Goal: Task Accomplishment & Management: Manage account settings

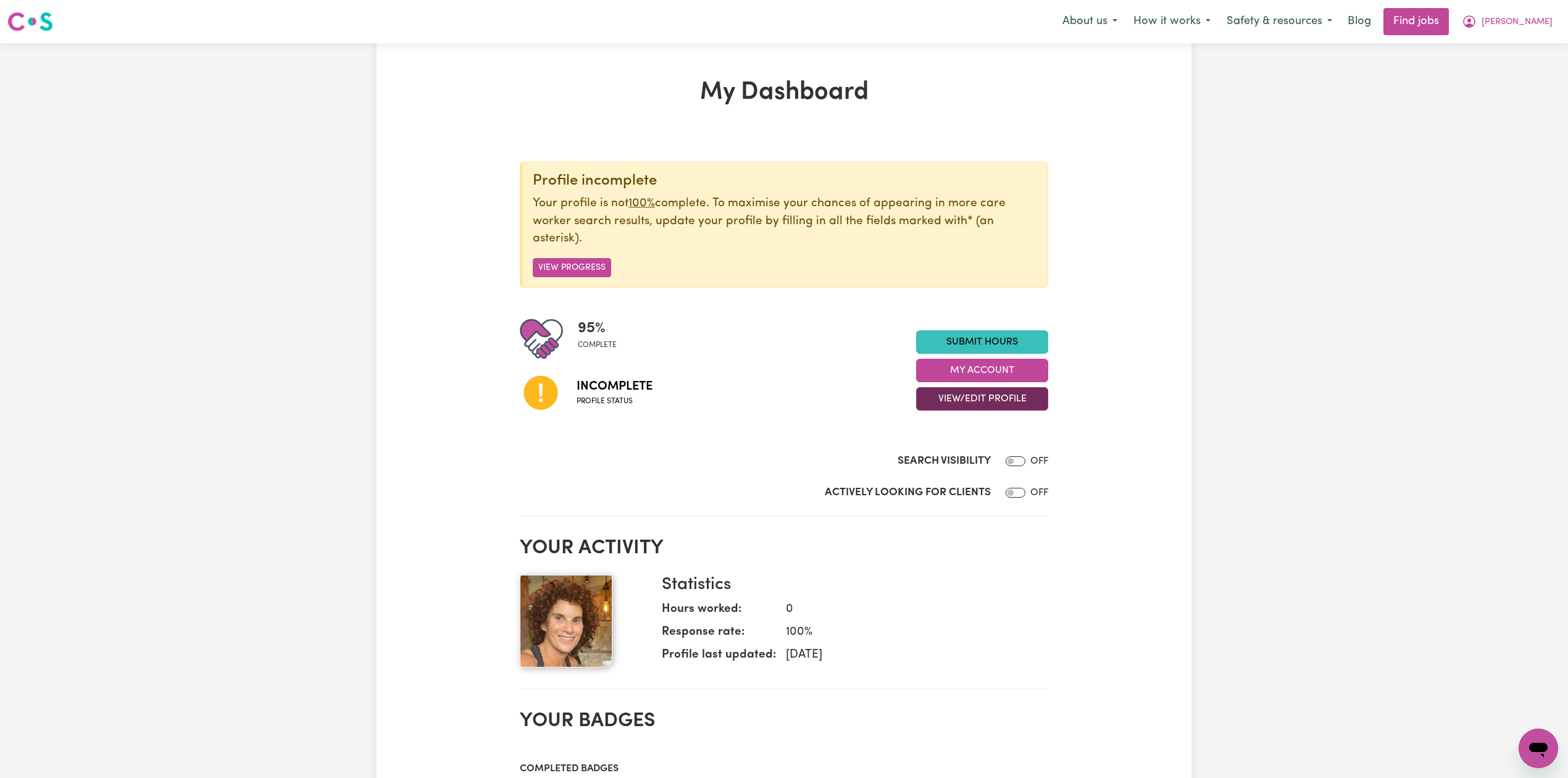
drag, startPoint x: 962, startPoint y: 398, endPoint x: 962, endPoint y: 409, distance: 11.0
click at [962, 399] on button "View/Edit Profile" at bounding box center [982, 399] width 132 height 23
click at [1068, 615] on div "My Dashboard Profile incomplete Your profile is not 100% complete. To maximise …" at bounding box center [784, 723] width 815 height 1290
click at [1023, 401] on button "View/Edit Profile" at bounding box center [982, 399] width 132 height 23
click at [1189, 455] on div "My Dashboard Profile incomplete Your profile is not 100% complete. To maximise …" at bounding box center [784, 723] width 815 height 1290
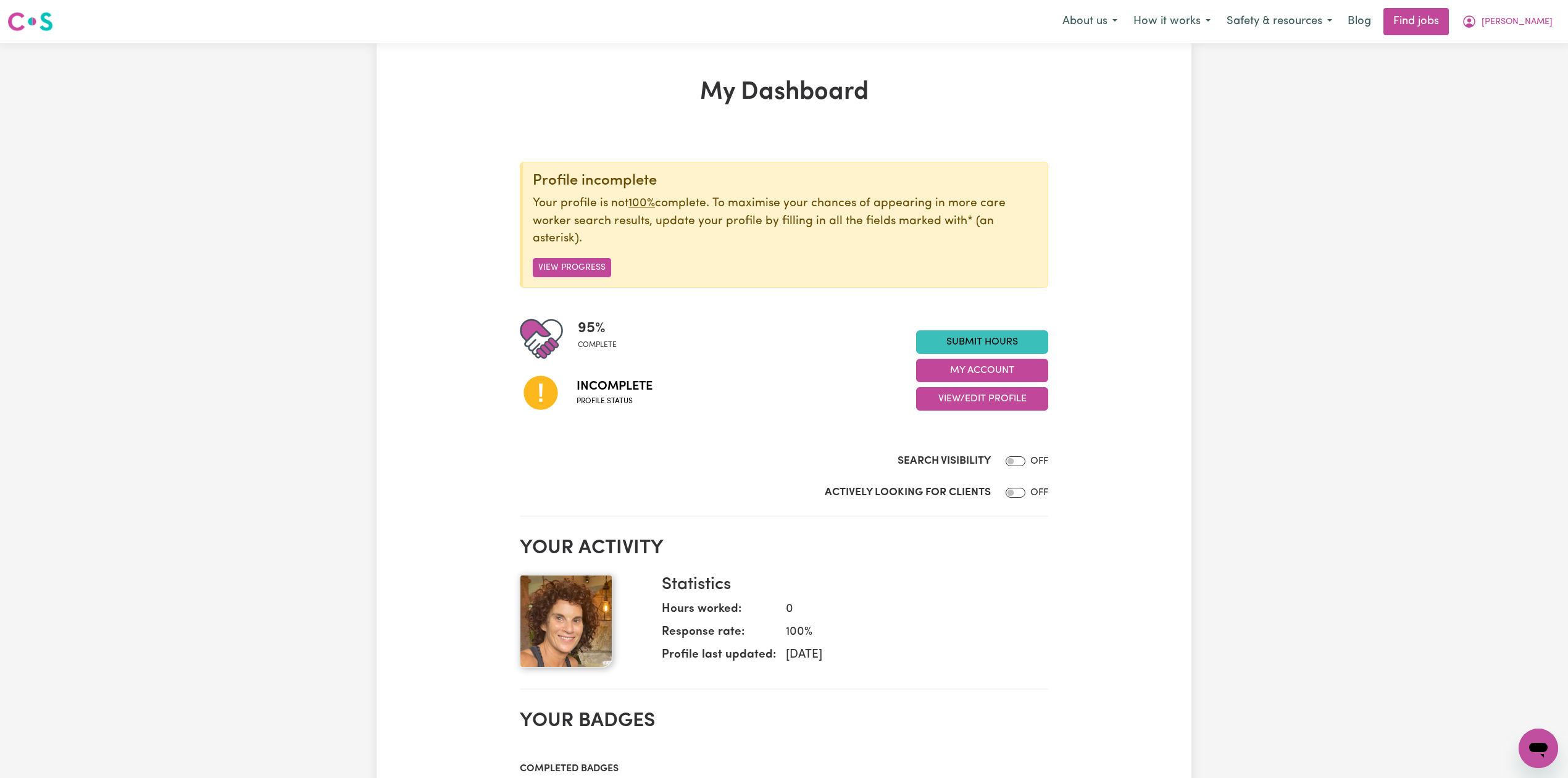
click at [1027, 465] on div "Search Visibility OFF" at bounding box center [784, 464] width 528 height 21
click at [1018, 461] on input "Search Visibility" at bounding box center [1016, 461] width 20 height 10
checkbox input "true"
click at [1018, 496] on input "Actively Looking for Clients" at bounding box center [1016, 492] width 20 height 10
checkbox input "true"
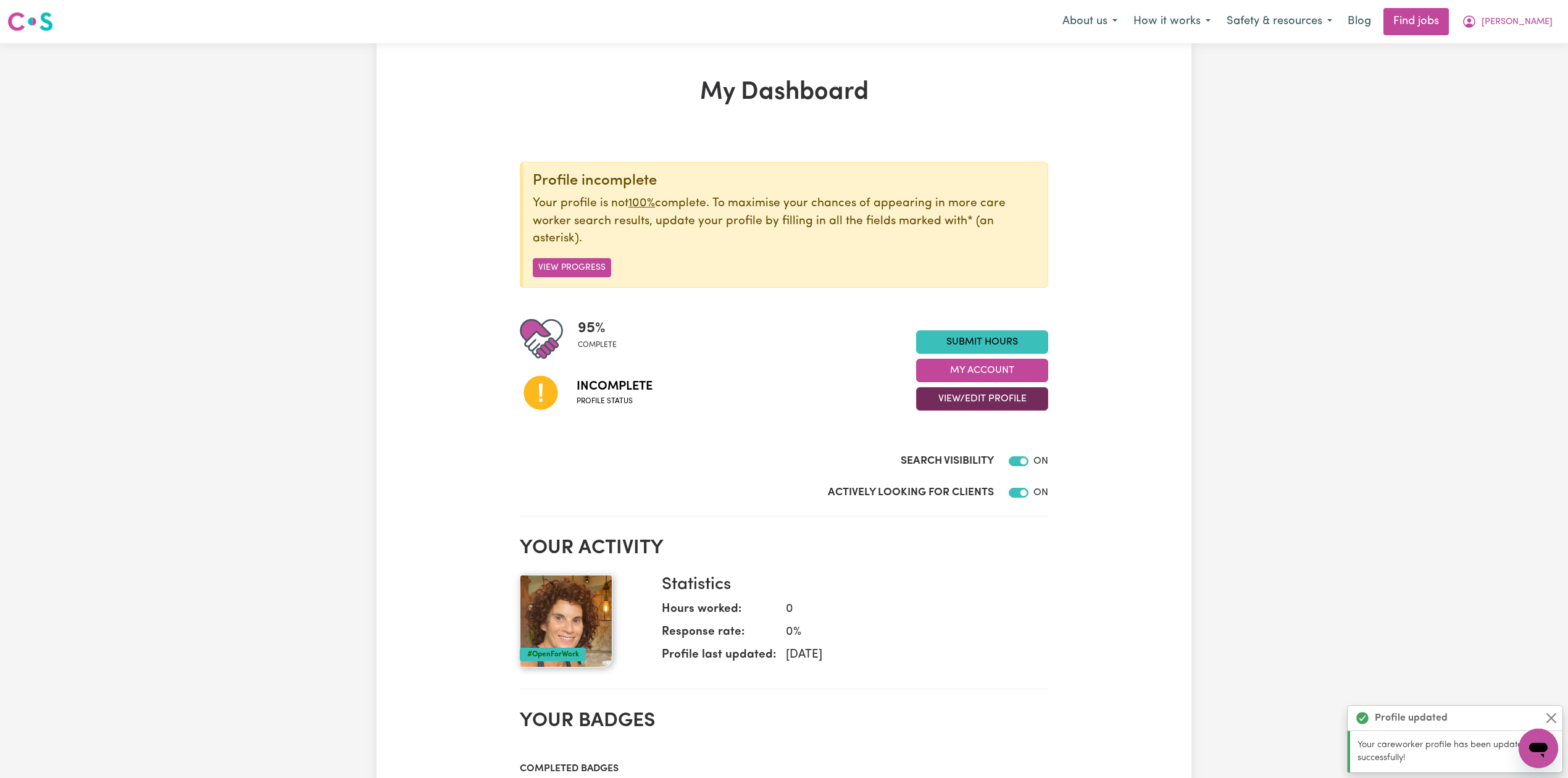
click at [1010, 396] on button "View/Edit Profile" at bounding box center [982, 399] width 132 height 23
click at [976, 455] on link "Edit Profile" at bounding box center [975, 456] width 115 height 25
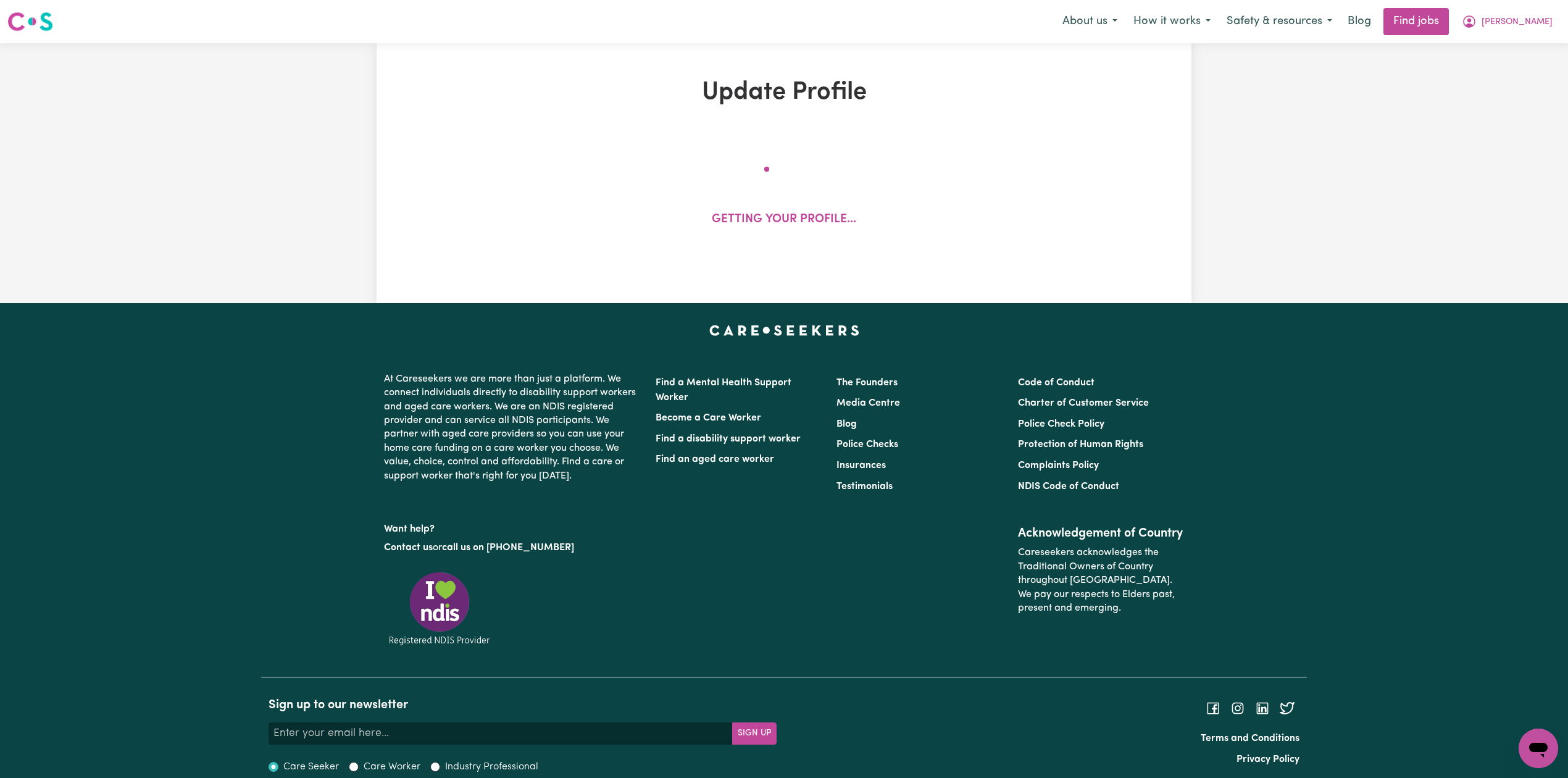
select select "[DEMOGRAPHIC_DATA]"
select select "[DEMOGRAPHIC_DATA] Citizen"
select select "Studying a healthcare related degree or qualification"
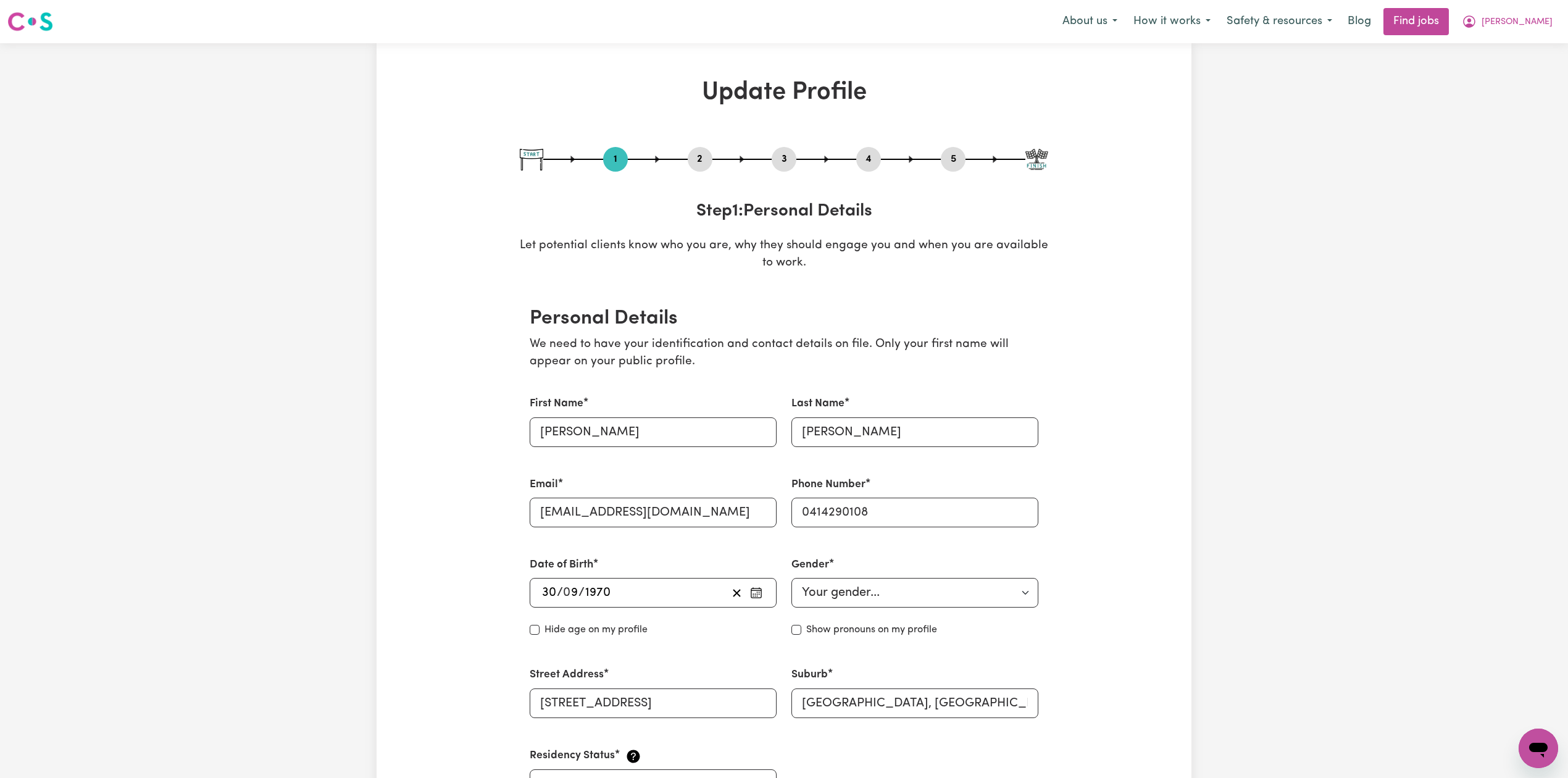
click at [693, 156] on button "2" at bounding box center [701, 159] width 25 height 16
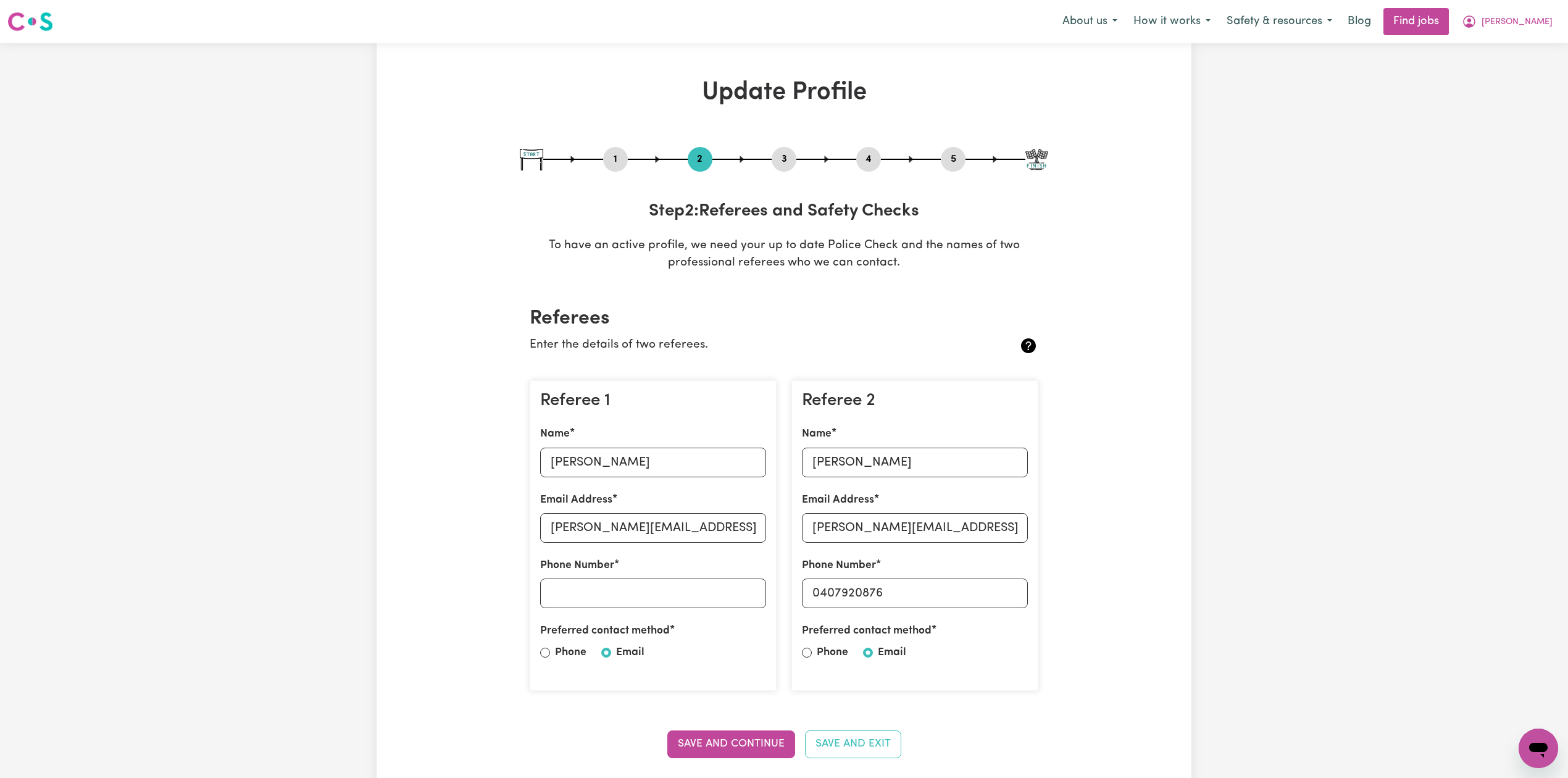
click at [786, 155] on button "3" at bounding box center [784, 159] width 25 height 16
select select "2008"
select select "2025"
select select "Certificate III (Individual Support)"
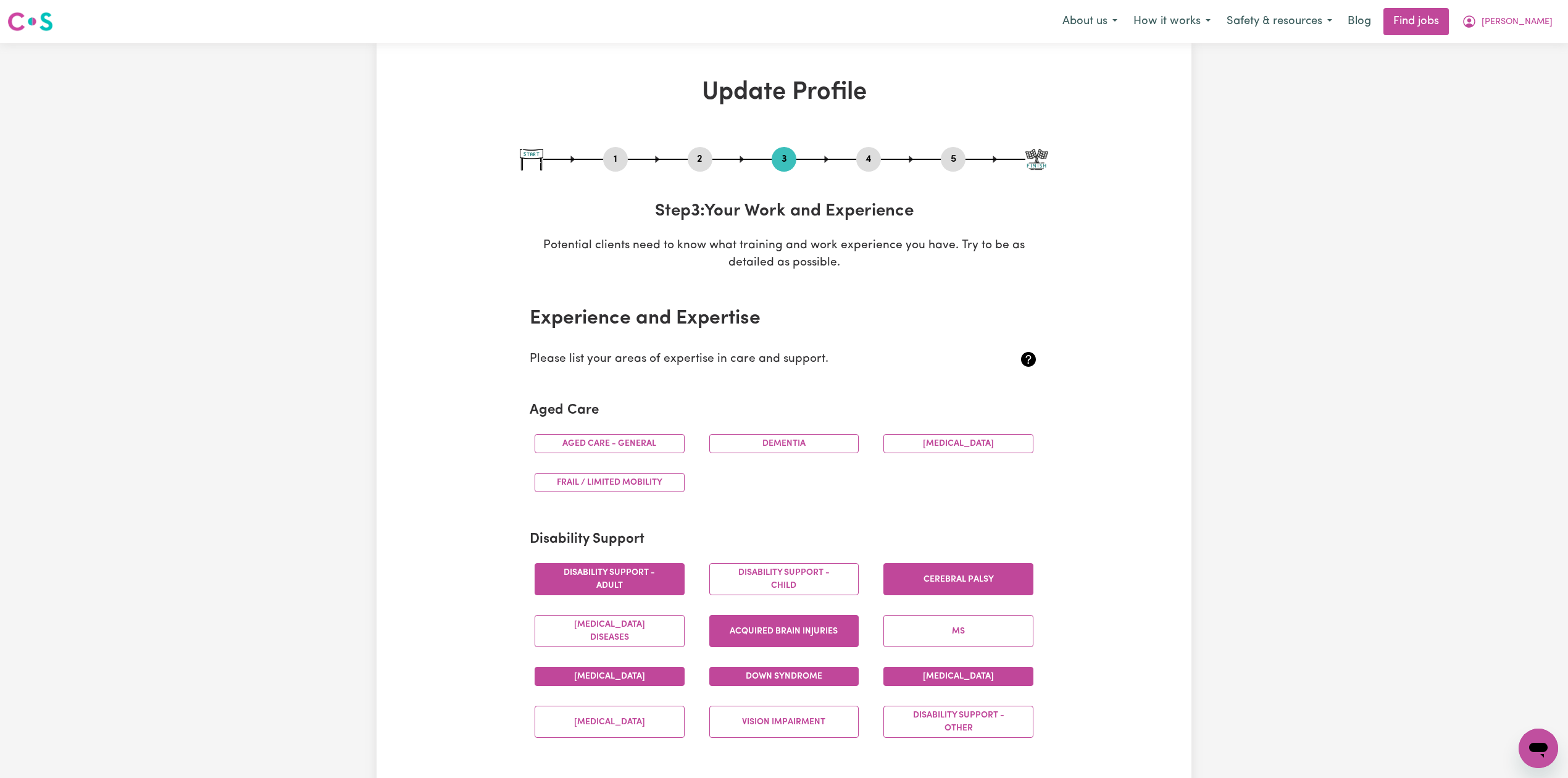
click at [873, 162] on button "4" at bounding box center [869, 159] width 25 height 16
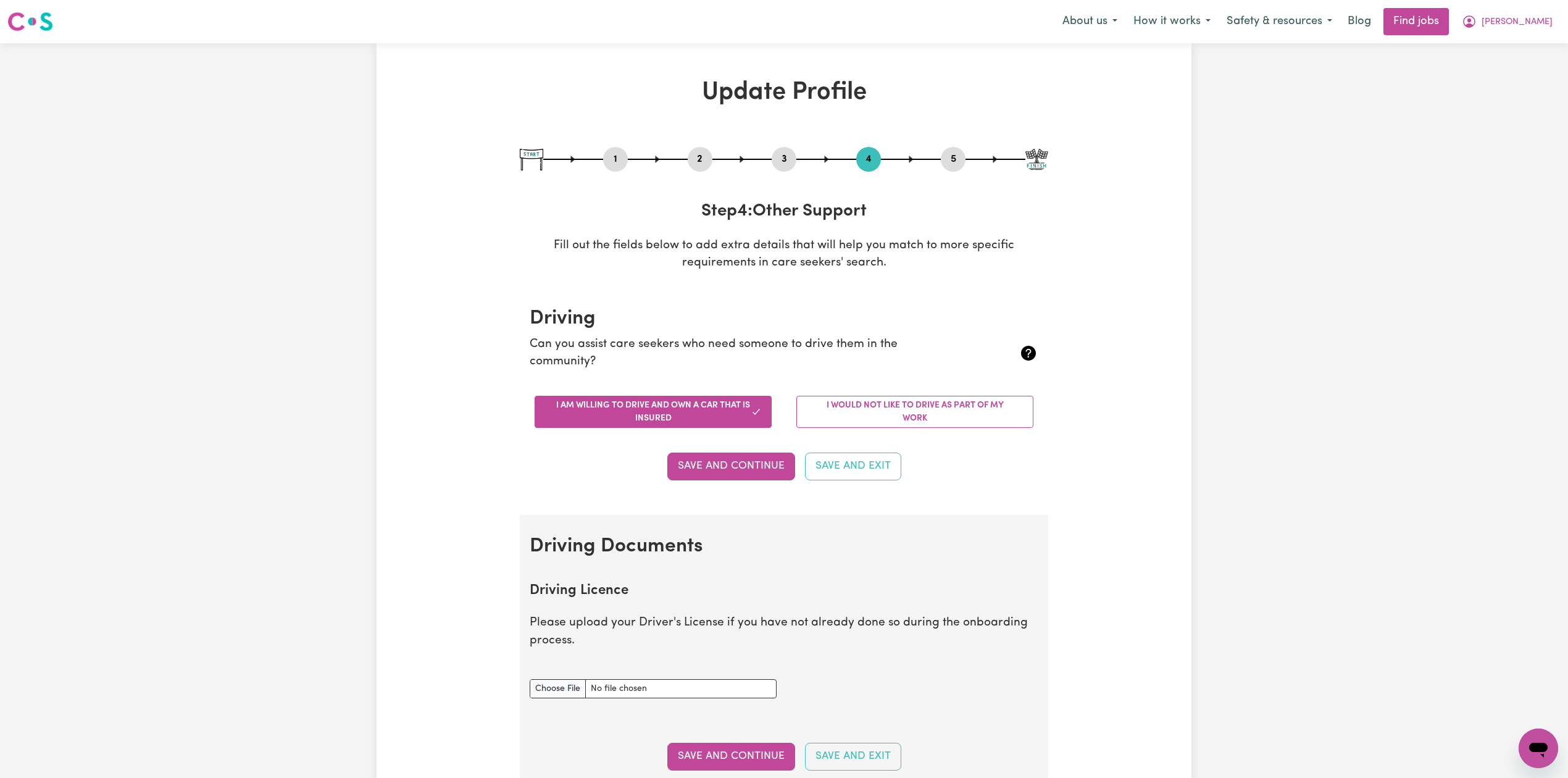
scroll to position [247, 0]
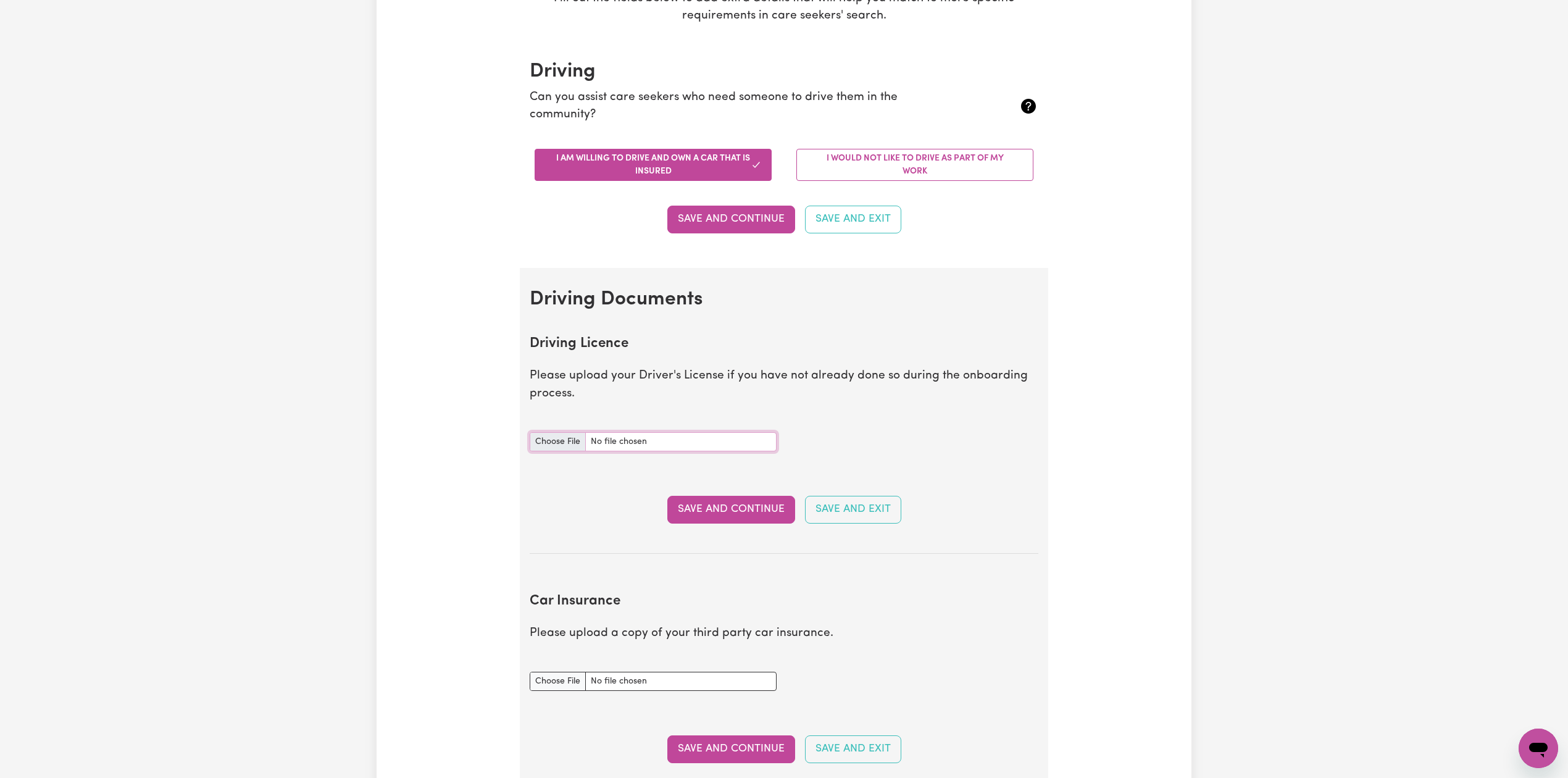
click at [569, 433] on input "Driving Licence document" at bounding box center [653, 442] width 247 height 20
type input "C:\fakepath\[PERSON_NAME] DL.jpg"
click at [693, 519] on button "Save and Continue" at bounding box center [732, 509] width 128 height 28
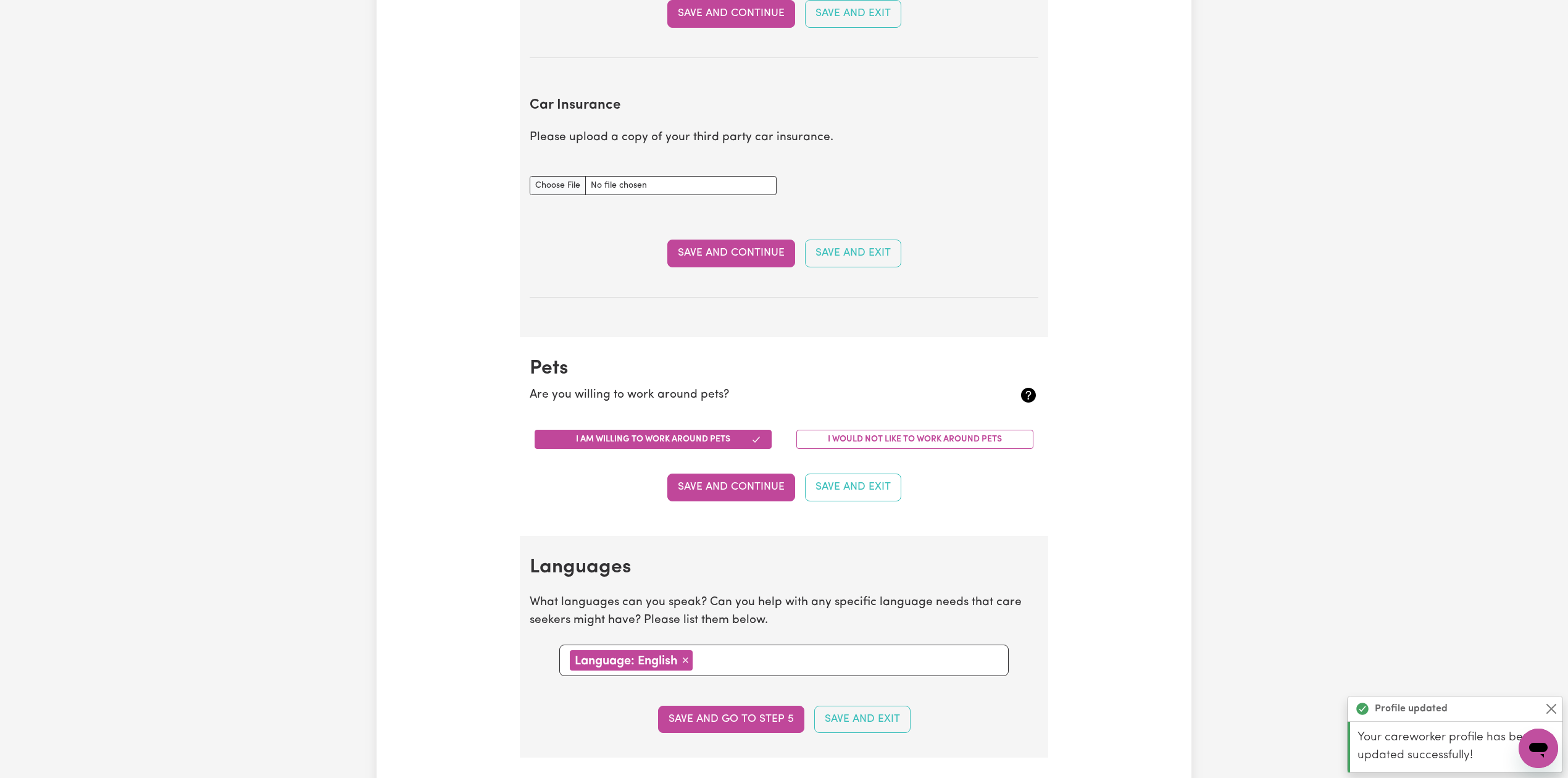
scroll to position [822, 0]
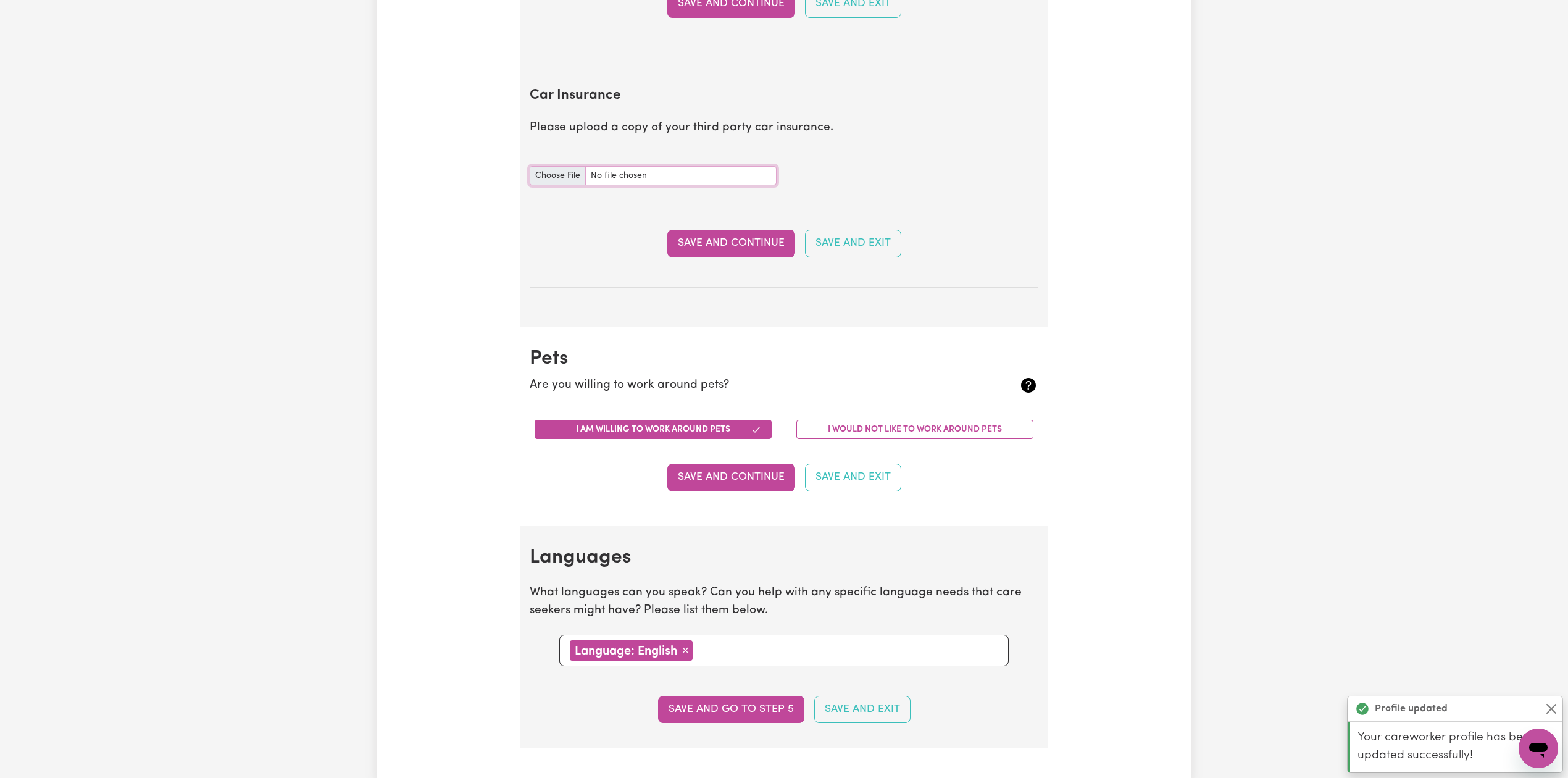
click at [535, 178] on input "Car Insurance document" at bounding box center [653, 176] width 247 height 20
type input "C:\fakepath\[PERSON_NAME] Green Slip Certificate.pdf"
click at [689, 250] on button "Save and Continue" at bounding box center [732, 243] width 128 height 28
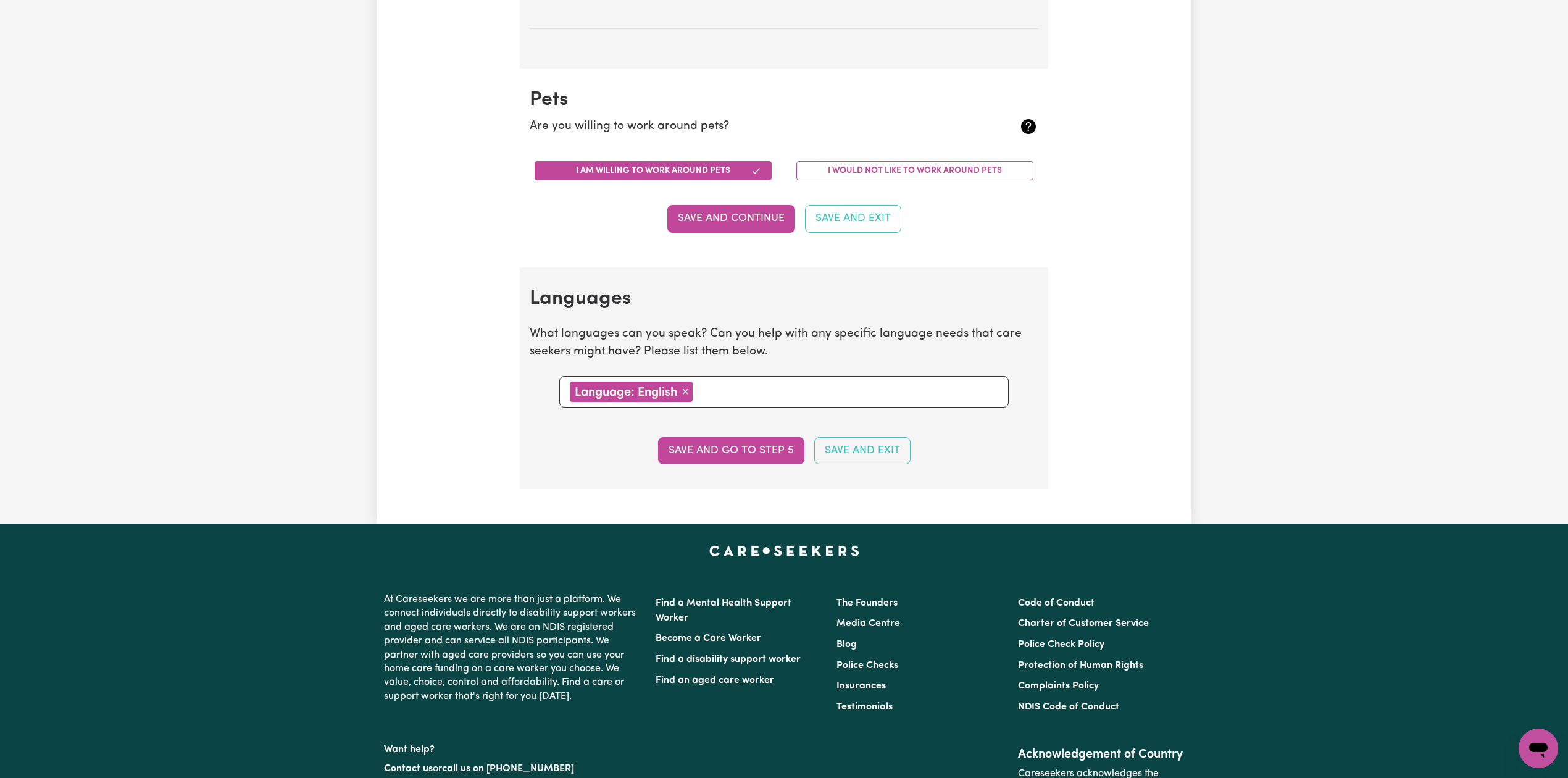
scroll to position [0, 0]
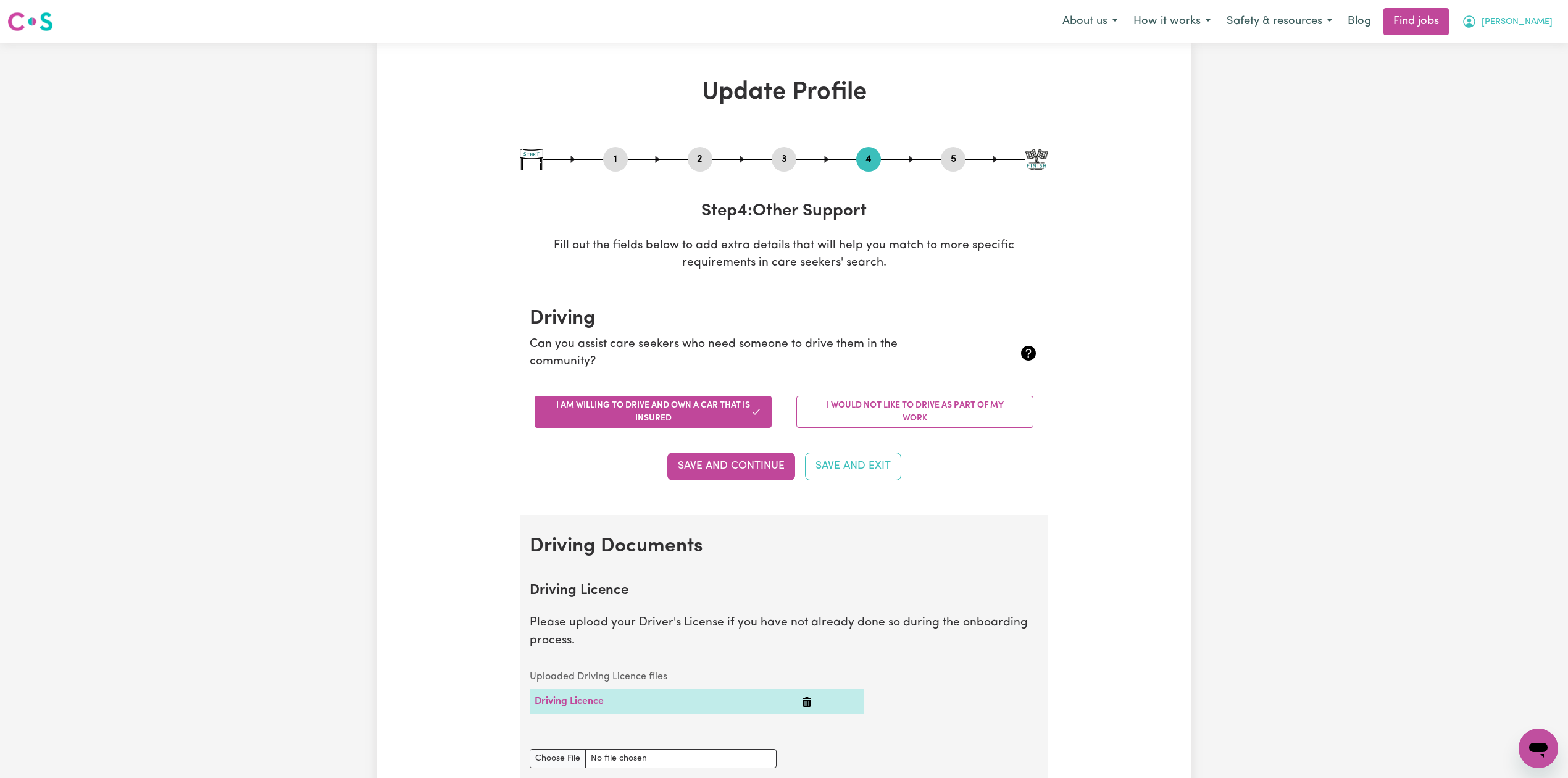
click at [1545, 26] on span "[PERSON_NAME]" at bounding box center [1517, 21] width 71 height 13
click at [1498, 89] on link "Logout" at bounding box center [1512, 94] width 98 height 23
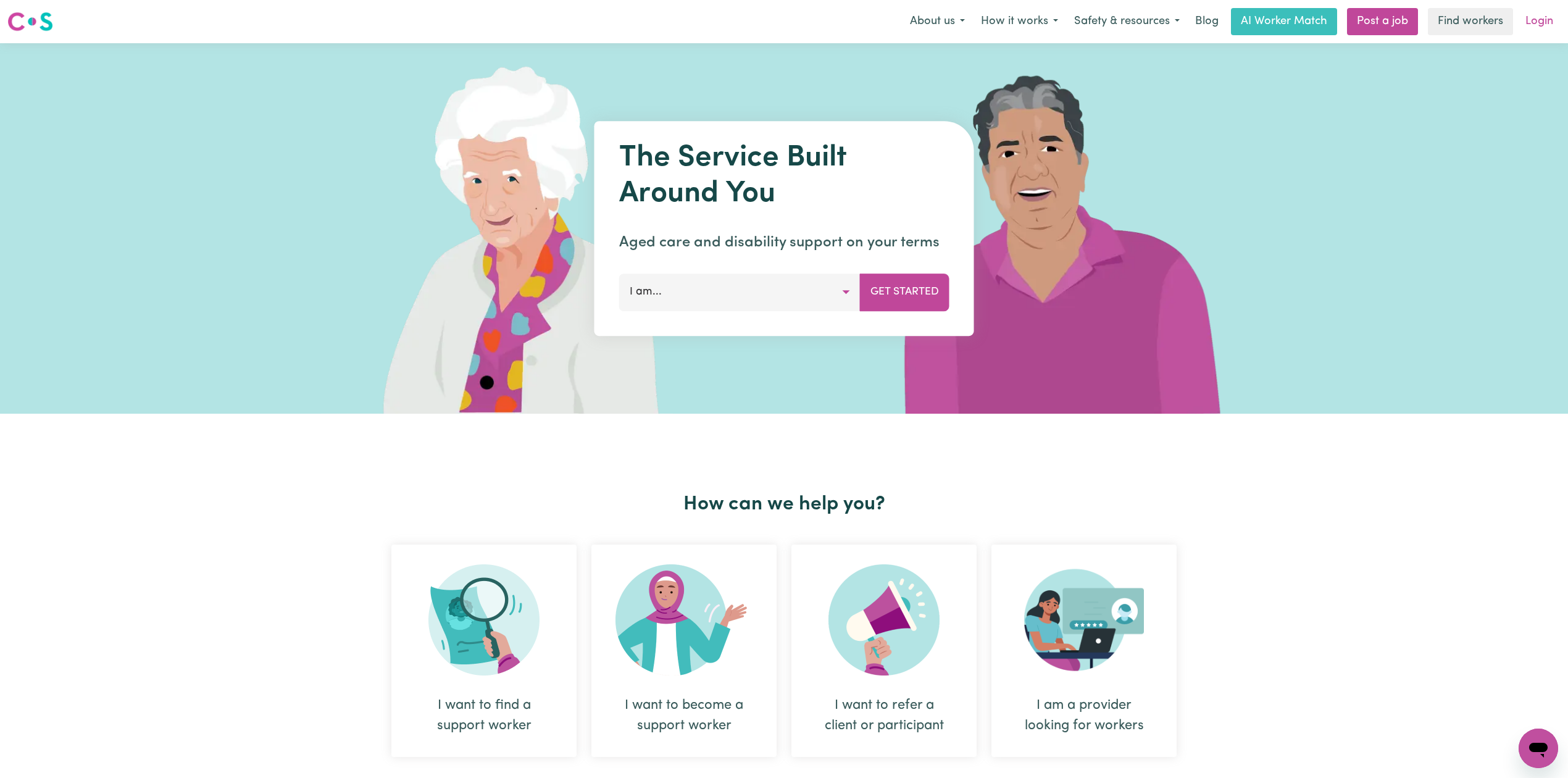
click at [1538, 23] on link "Login" at bounding box center [1540, 21] width 43 height 28
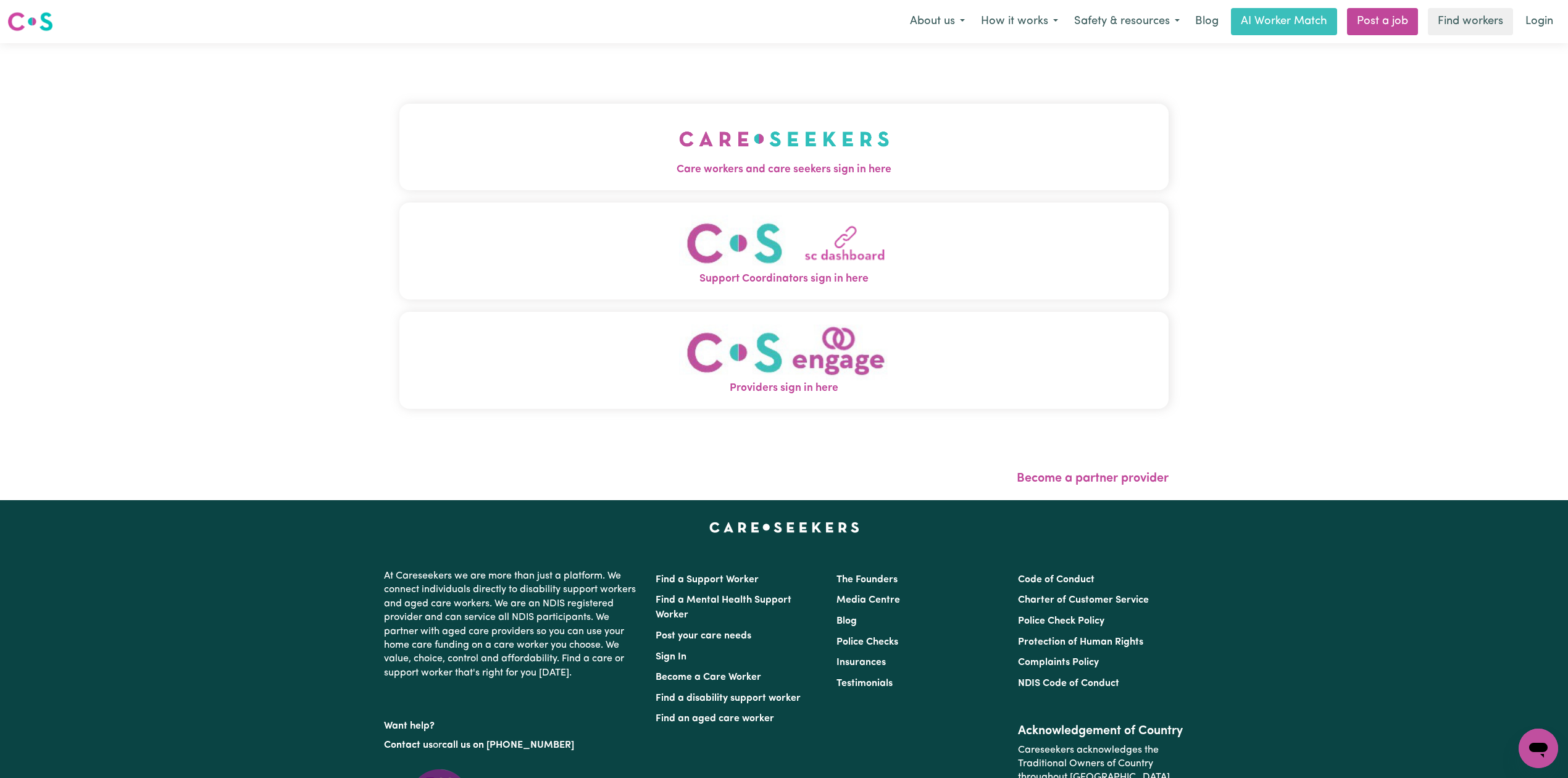
click at [663, 151] on button "Care workers and care seekers sign in here" at bounding box center [784, 147] width 770 height 86
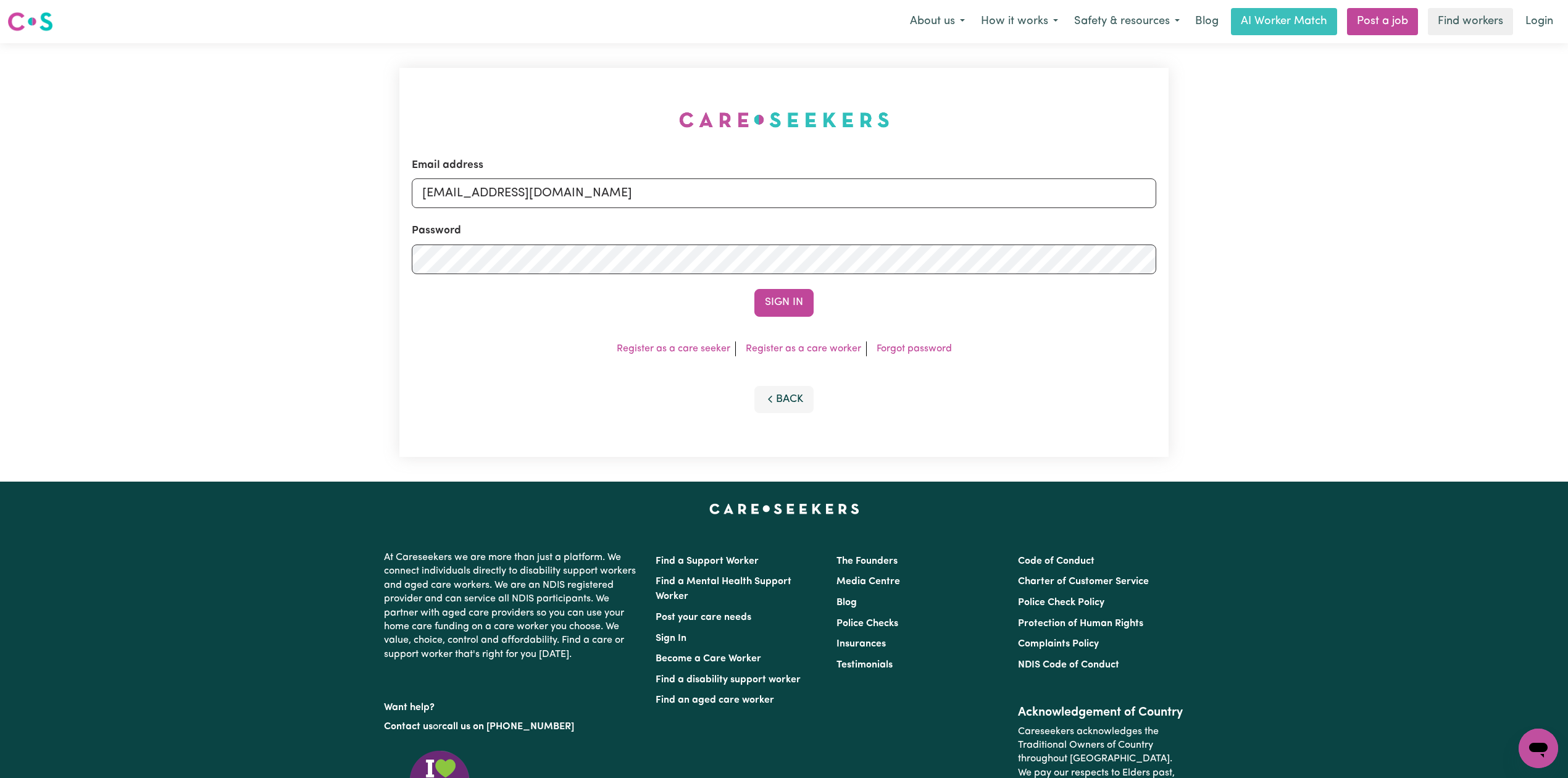
drag, startPoint x: 538, startPoint y: 165, endPoint x: 527, endPoint y: 193, distance: 30.1
click at [538, 166] on div "Email address [EMAIL_ADDRESS][DOMAIN_NAME]" at bounding box center [784, 182] width 745 height 51
drag, startPoint x: 527, startPoint y: 194, endPoint x: 527, endPoint y: 208, distance: 14.0
click at [527, 196] on input "[EMAIL_ADDRESS][DOMAIN_NAME]" at bounding box center [784, 193] width 745 height 29
drag, startPoint x: 486, startPoint y: 192, endPoint x: 844, endPoint y: 210, distance: 358.5
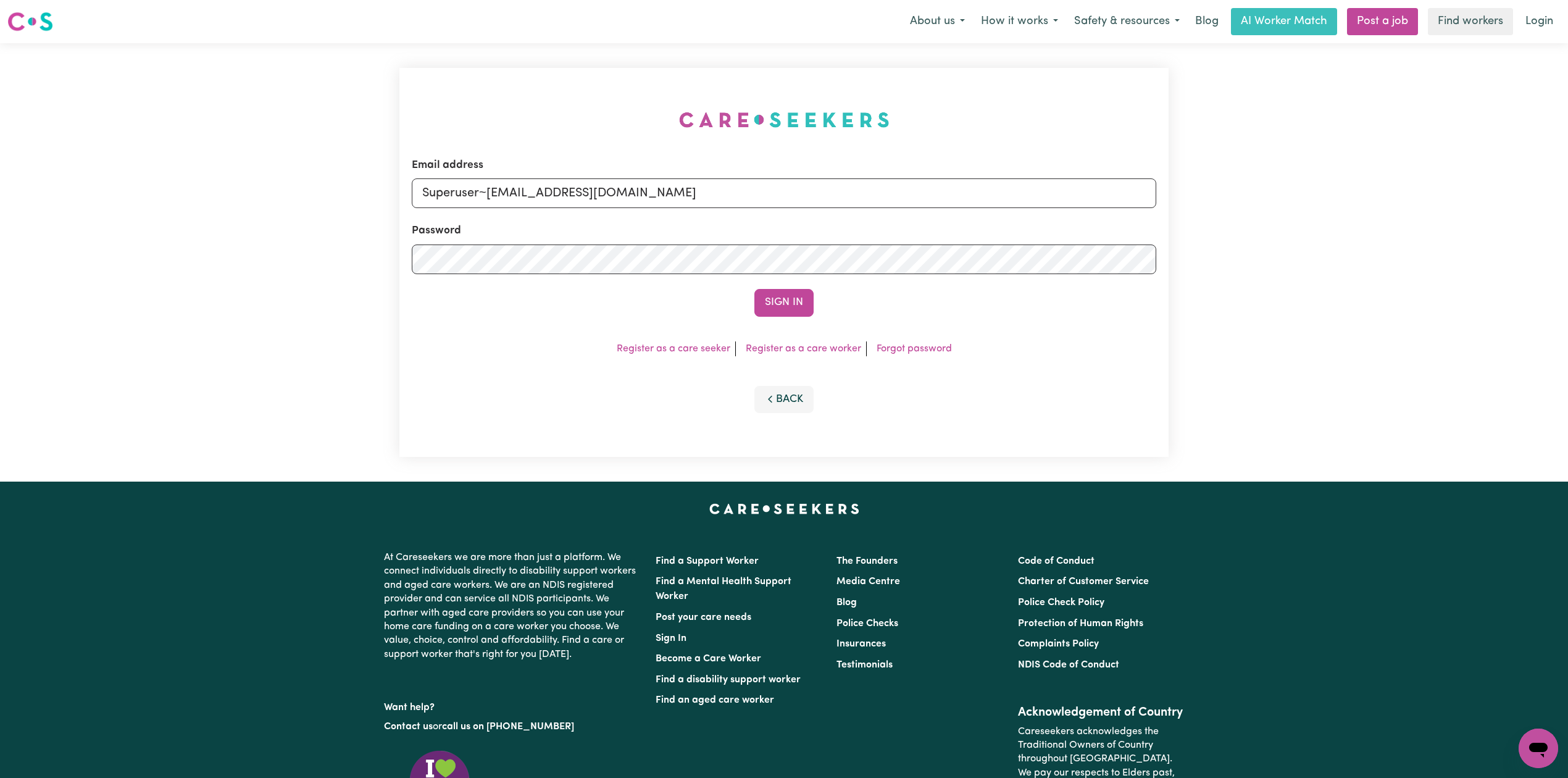
click at [844, 210] on form "Email address Superuser~[EMAIL_ADDRESS][DOMAIN_NAME] Password Sign In" at bounding box center [784, 236] width 745 height 159
type input "Superuser~[EMAIL_ADDRESS][DOMAIN_NAME]"
drag, startPoint x: 744, startPoint y: 306, endPoint x: 765, endPoint y: 312, distance: 21.8
click at [746, 307] on div "Sign In" at bounding box center [784, 302] width 745 height 28
click at [805, 310] on button "Sign In" at bounding box center [784, 302] width 59 height 28
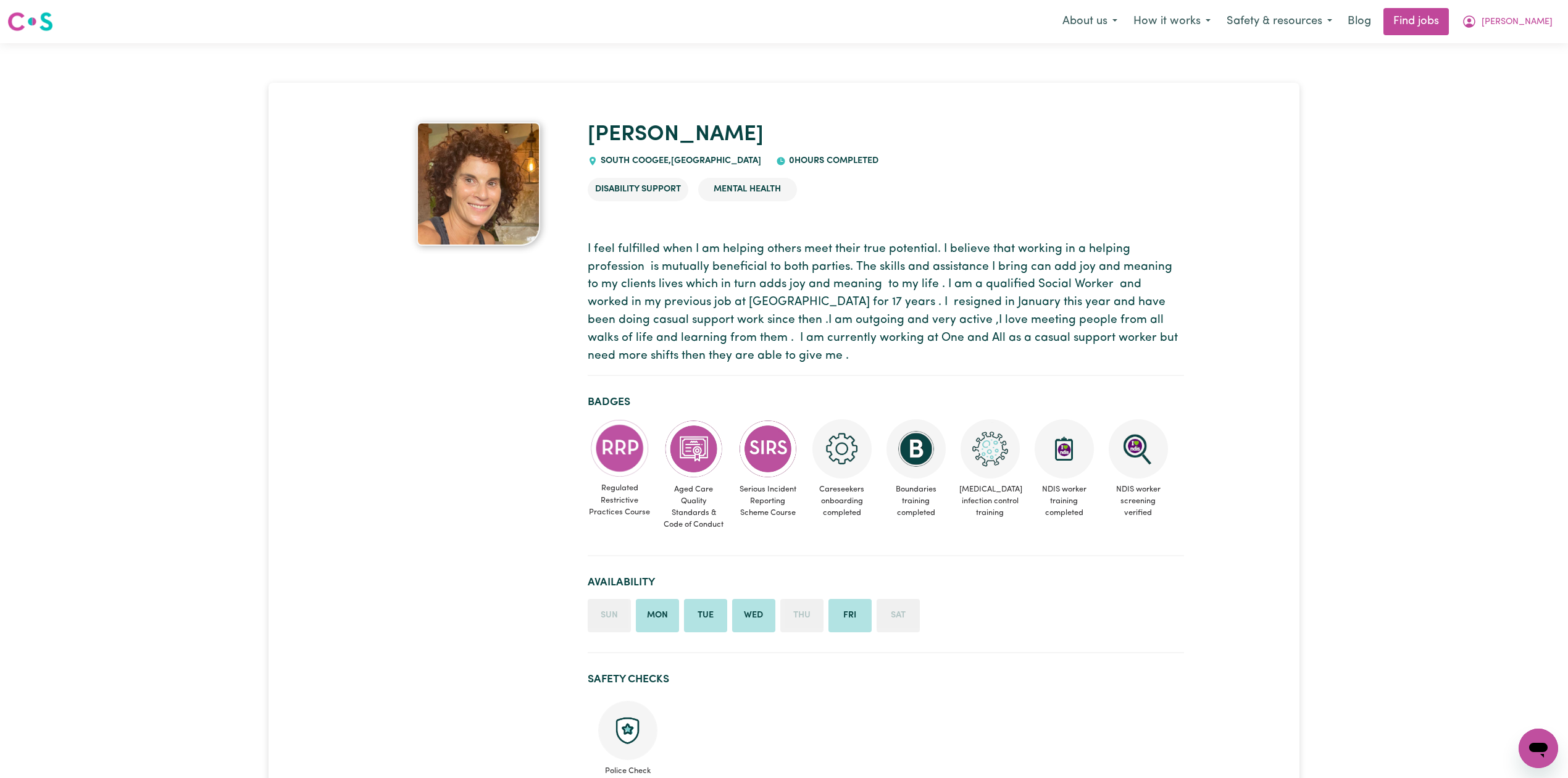
drag, startPoint x: 0, startPoint y: 0, endPoint x: 1555, endPoint y: -16, distance: 1555.1
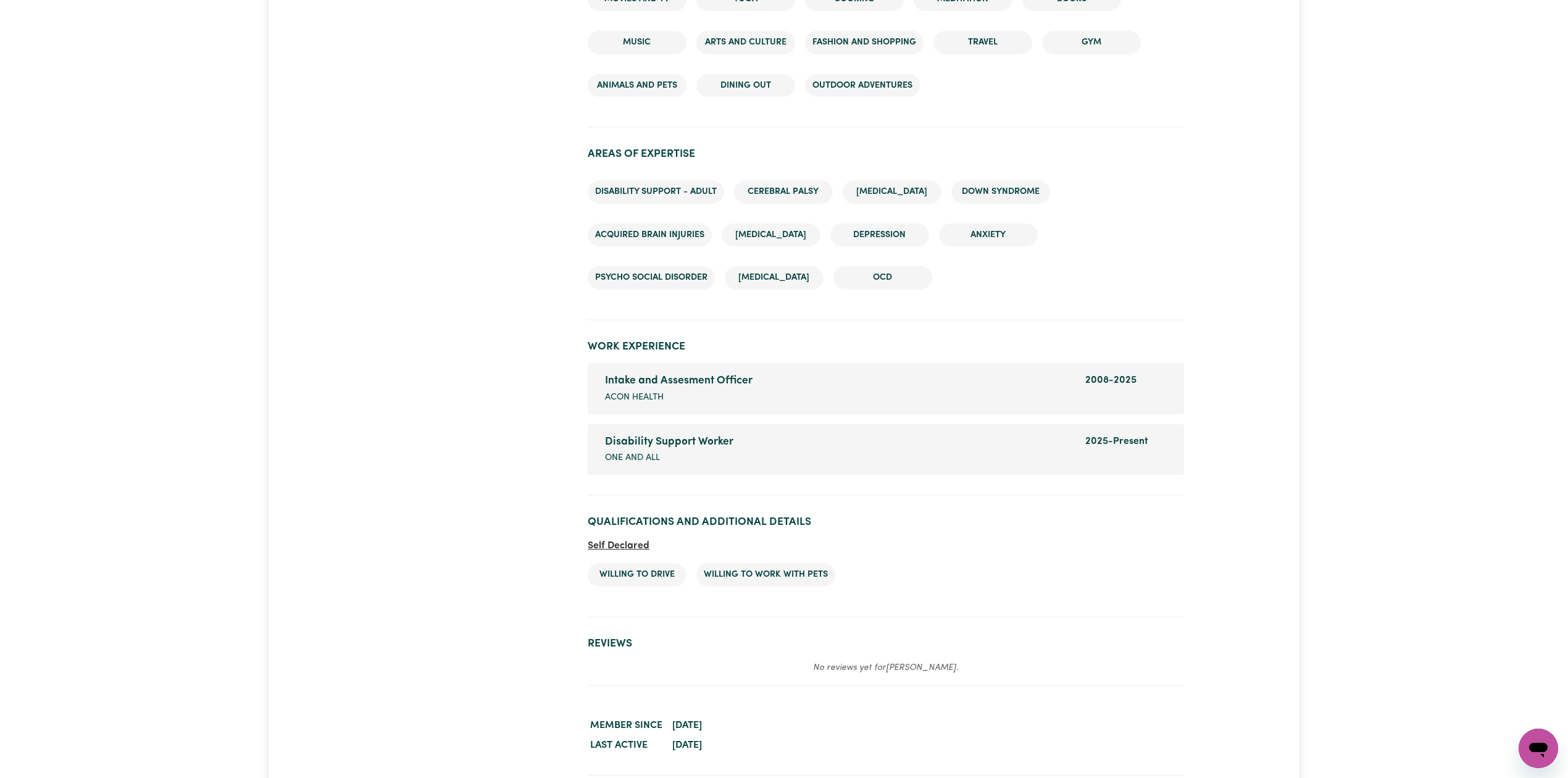
scroll to position [2045, 0]
